Goal: Task Accomplishment & Management: Use online tool/utility

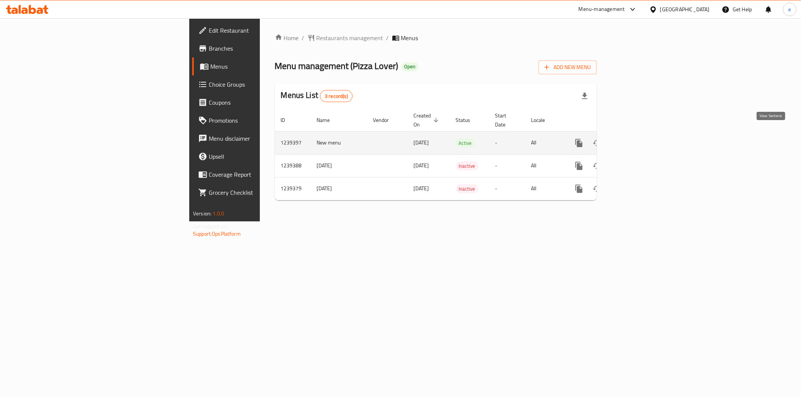
click at [638, 139] on icon "enhanced table" at bounding box center [633, 143] width 9 height 9
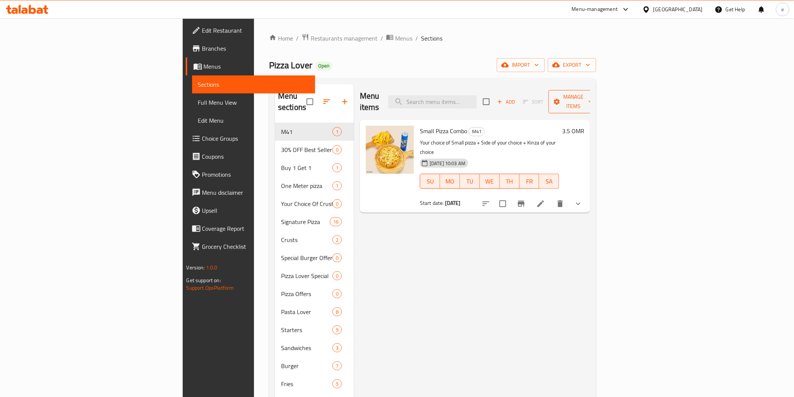
click at [593, 99] on span "Manage items" at bounding box center [574, 101] width 38 height 19
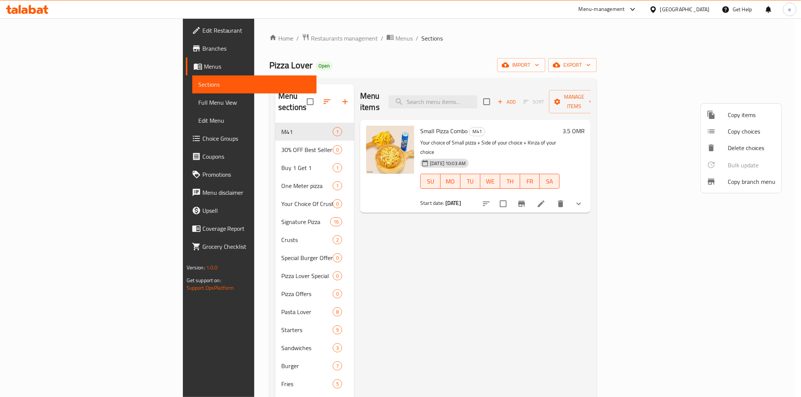
click at [752, 181] on span "Copy branch menu" at bounding box center [752, 181] width 48 height 9
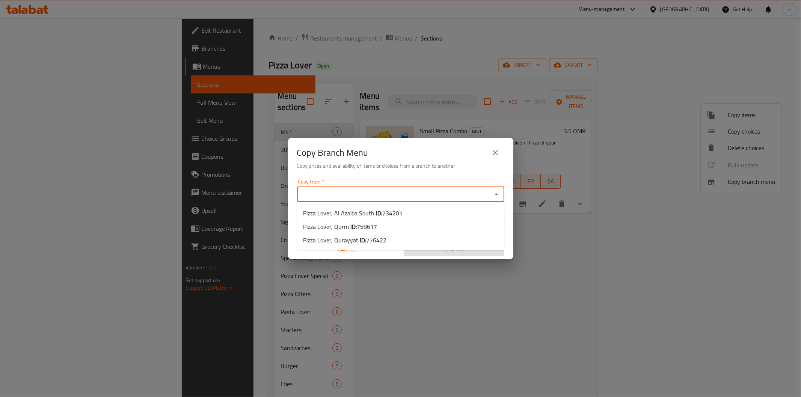
click at [412, 195] on input "Copy from   *" at bounding box center [394, 194] width 190 height 11
click at [496, 153] on icon "close" at bounding box center [495, 152] width 5 height 5
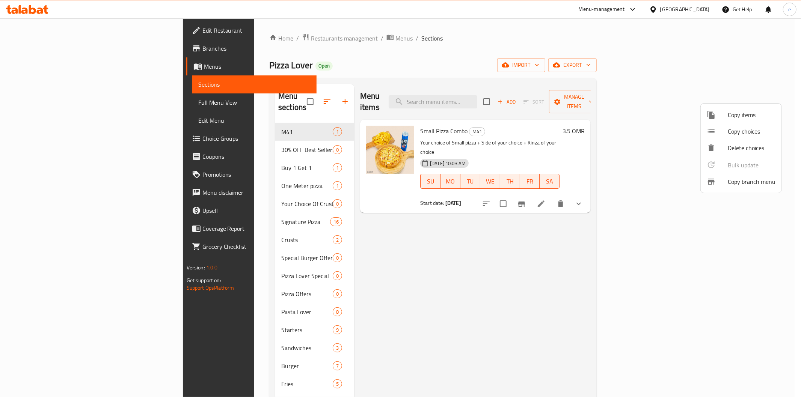
click at [24, 50] on div at bounding box center [400, 198] width 801 height 397
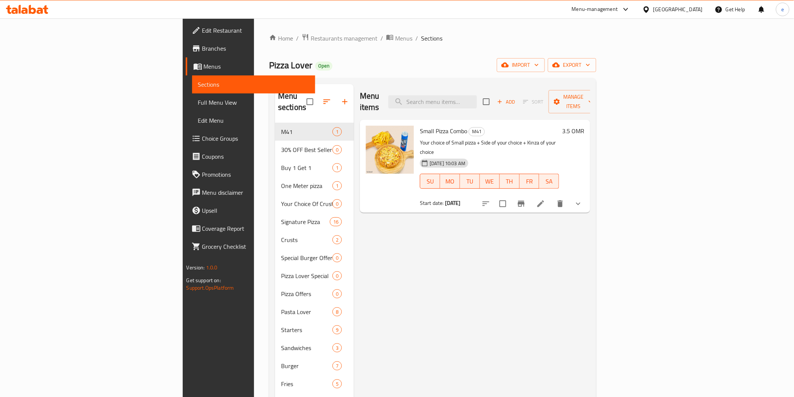
click at [202, 50] on span "Branches" at bounding box center [255, 48] width 107 height 9
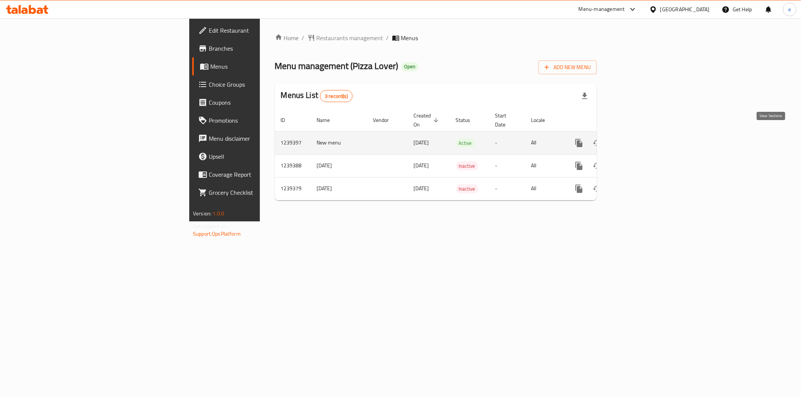
click at [638, 139] on icon "enhanced table" at bounding box center [633, 143] width 9 height 9
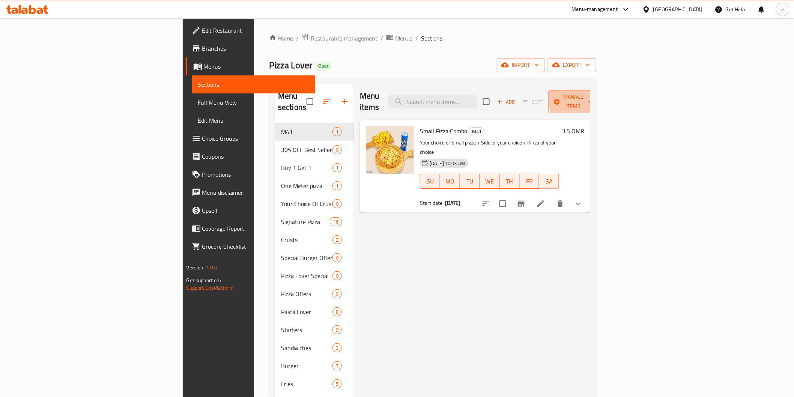
click at [599, 91] on button "Manage items" at bounding box center [574, 101] width 50 height 23
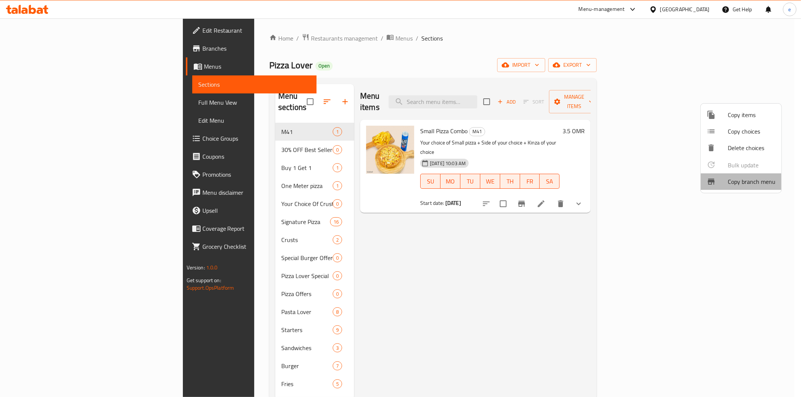
click at [736, 186] on span "Copy branch menu" at bounding box center [752, 181] width 48 height 9
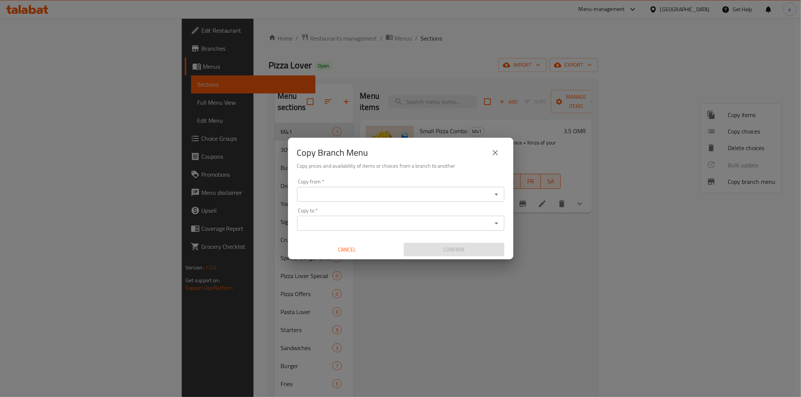
click at [410, 183] on div "Copy from   * Copy from *" at bounding box center [400, 190] width 207 height 23
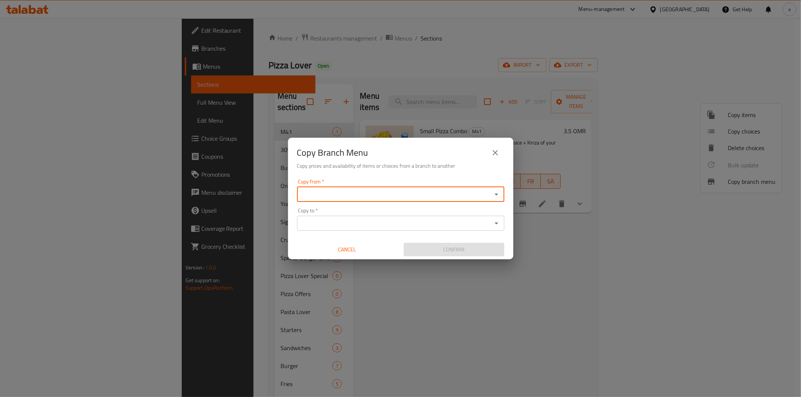
click at [410, 190] on input "Copy from   *" at bounding box center [394, 194] width 190 height 11
click at [396, 226] on li "Pizza Lover, Qurm ID: 758617" at bounding box center [400, 227] width 207 height 14
type input "Pizza Lover, Qurm"
click at [393, 219] on input "Copy to   *" at bounding box center [394, 223] width 190 height 11
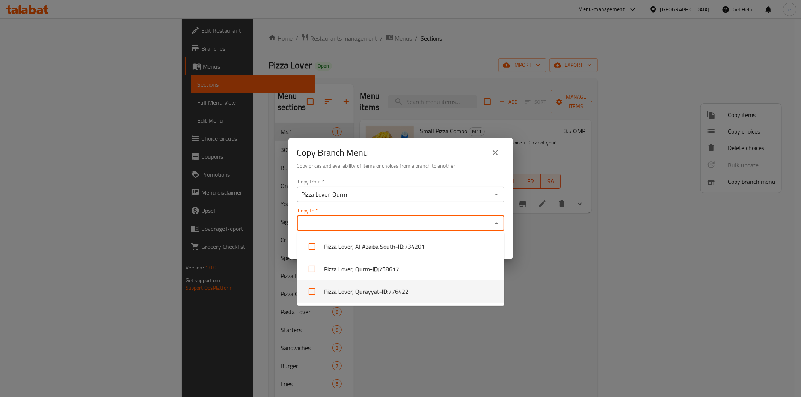
click at [407, 300] on li "Pizza Lover, Qurayyat - ID: 776422" at bounding box center [400, 291] width 207 height 23
checkbox input "true"
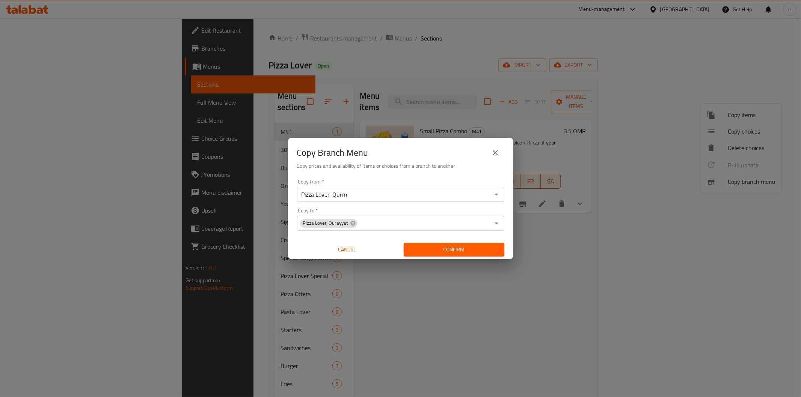
click at [592, 246] on div "Copy Branch Menu Copy prices and availability of items or choices from a branch…" at bounding box center [400, 198] width 801 height 397
click at [499, 249] on button "Confirm" at bounding box center [454, 250] width 101 height 14
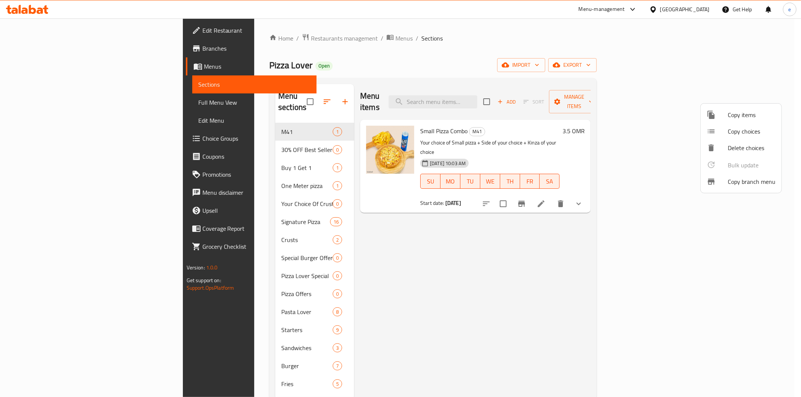
click at [38, 83] on div at bounding box center [400, 198] width 801 height 397
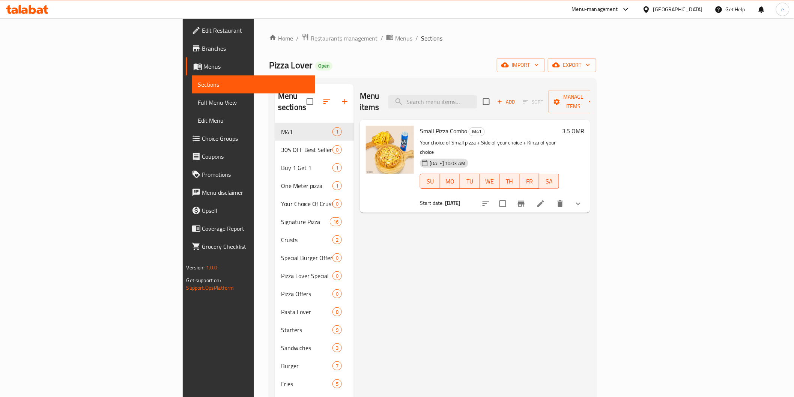
click at [202, 47] on span "Branches" at bounding box center [255, 48] width 107 height 9
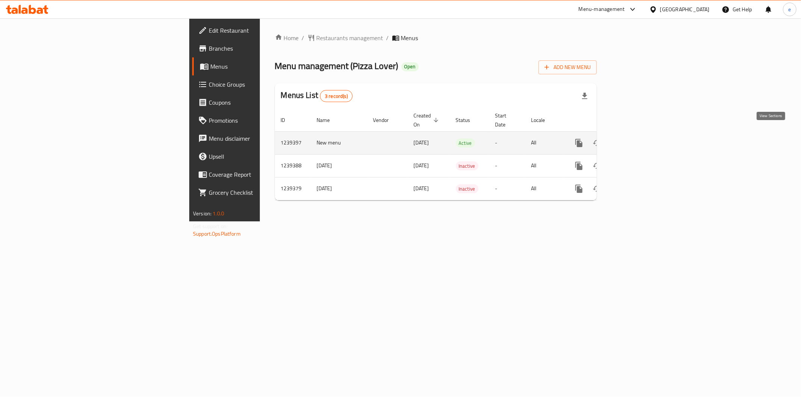
click at [638, 139] on icon "enhanced table" at bounding box center [633, 143] width 9 height 9
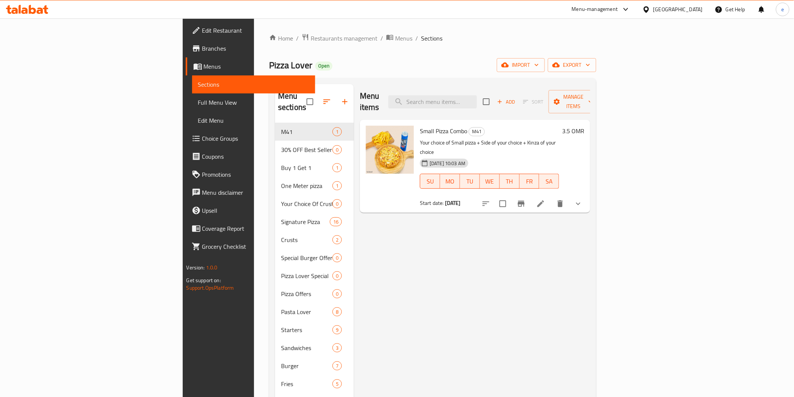
click at [204, 67] on span "Menus" at bounding box center [257, 66] width 106 height 9
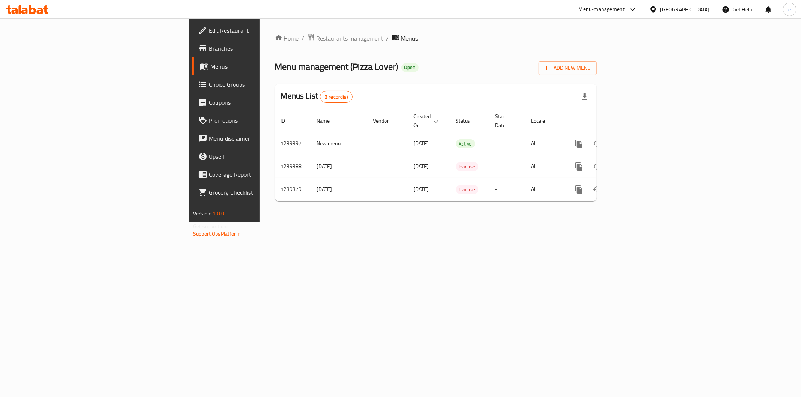
click at [209, 45] on span "Branches" at bounding box center [263, 48] width 108 height 9
